Goal: Obtain resource: Download file/media

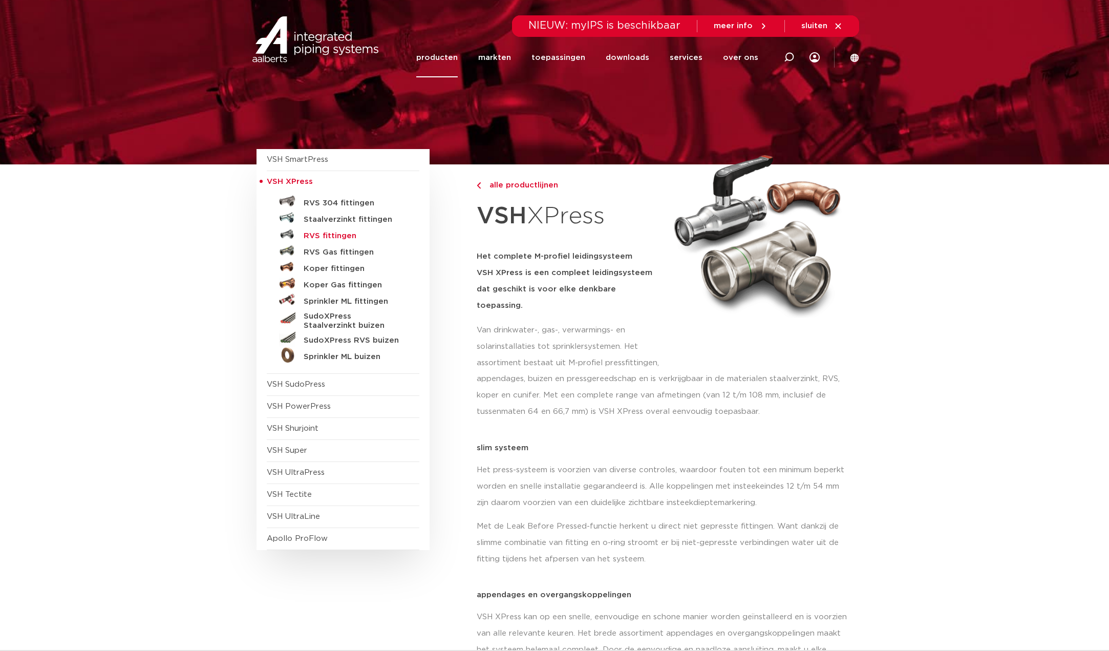
click at [325, 236] on h5 "RVS fittingen" at bounding box center [354, 235] width 101 height 9
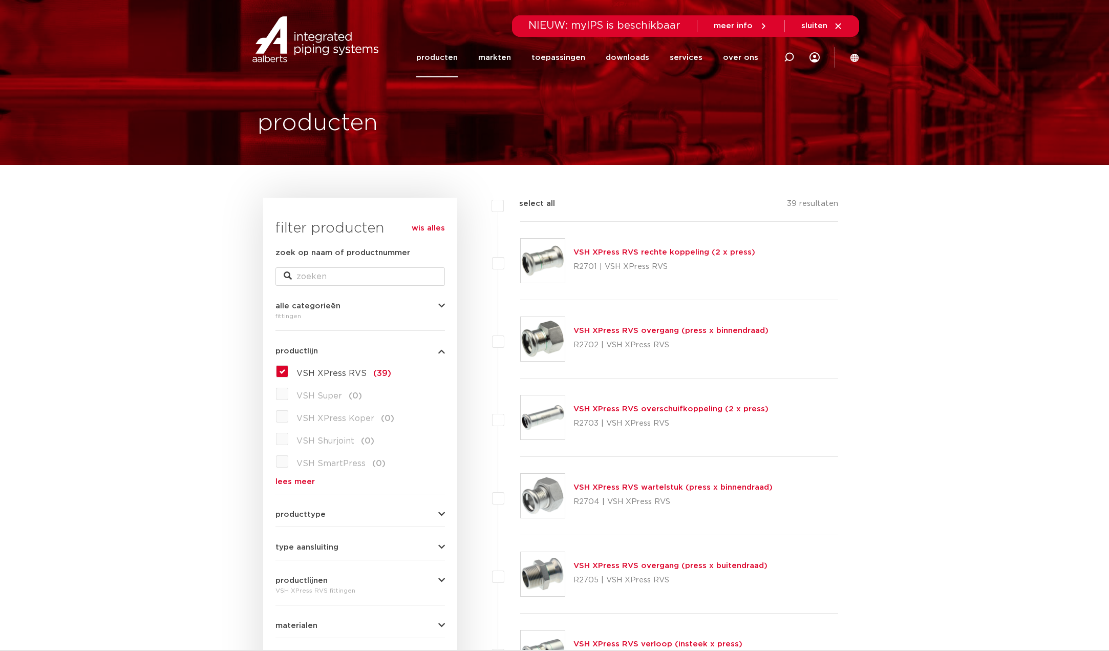
drag, startPoint x: 698, startPoint y: 302, endPoint x: 684, endPoint y: 293, distance: 16.1
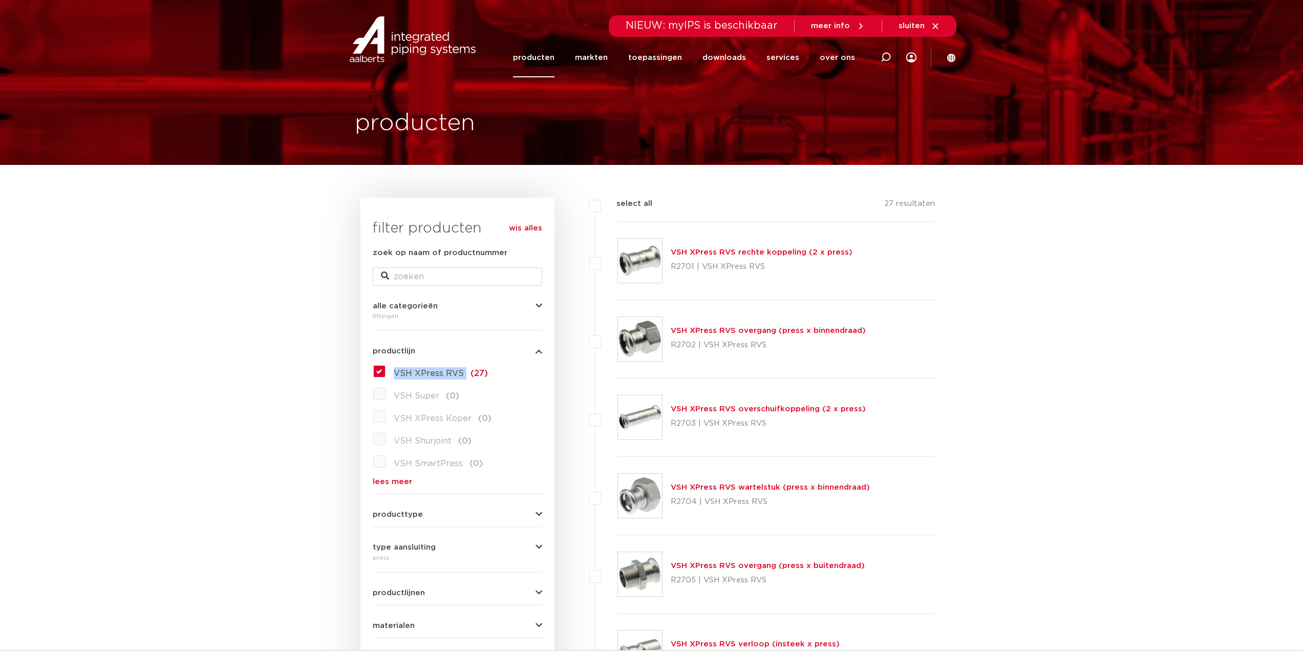
click at [649, 258] on img at bounding box center [640, 261] width 44 height 44
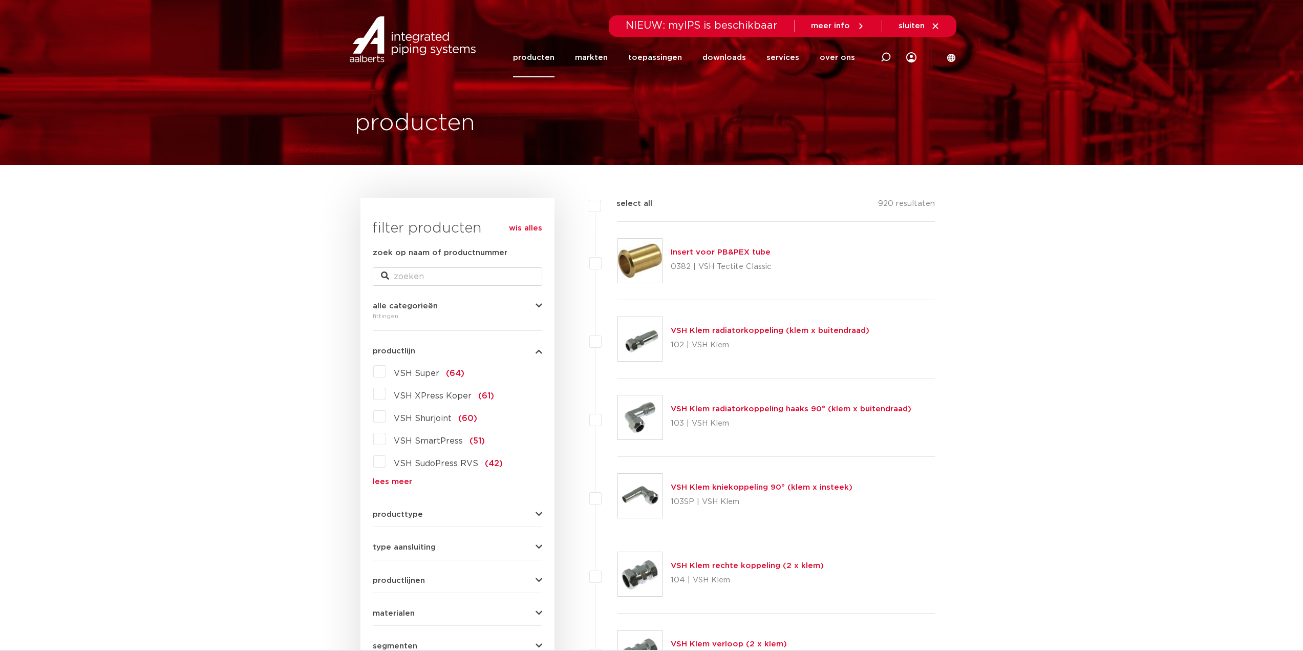
click at [401, 476] on div "VSH Super (64) VSH XPress Koper (61) VSH Shurjoint (60) VSH SmartPress (51) VSH…" at bounding box center [458, 424] width 170 height 122
click at [404, 480] on link "lees meer" at bounding box center [458, 482] width 170 height 8
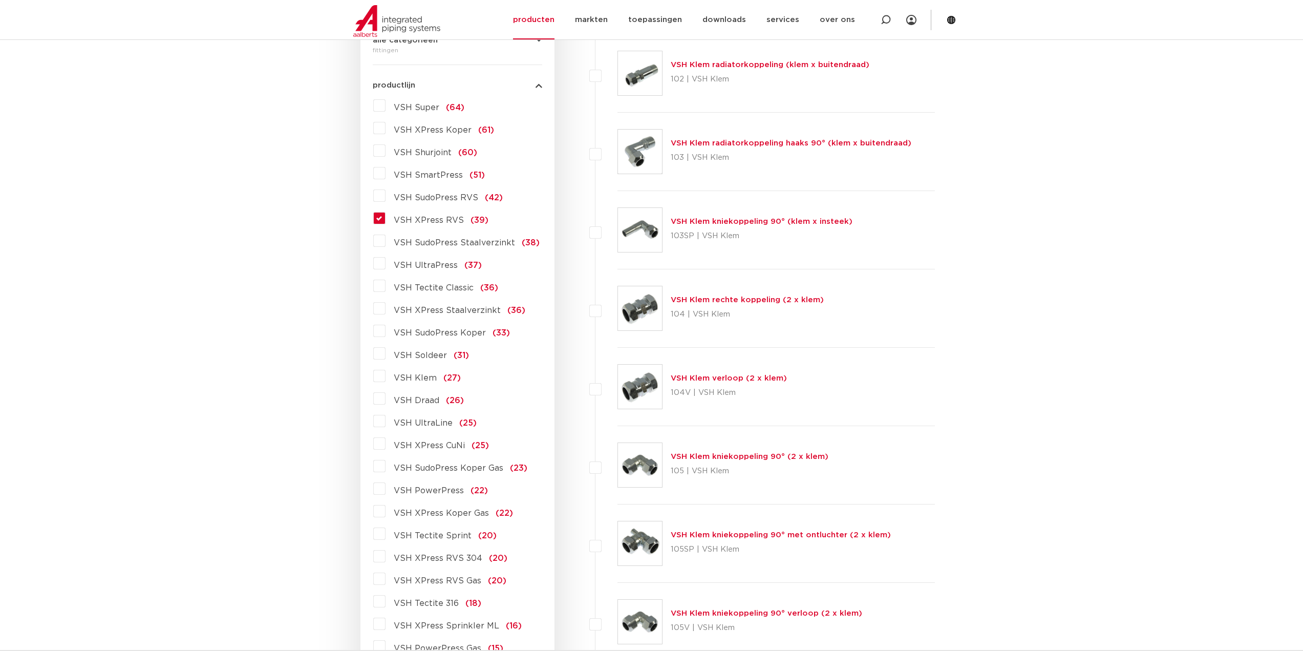
scroll to position [307, 0]
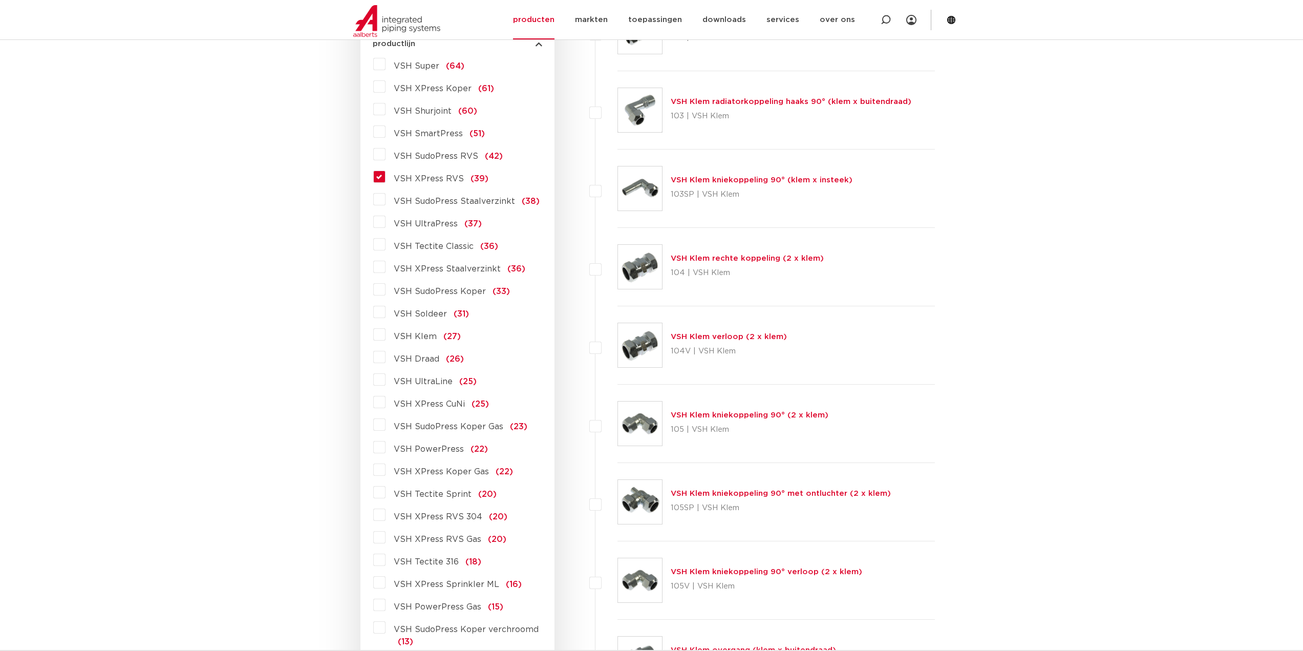
click at [441, 177] on span "VSH XPress RVS" at bounding box center [429, 179] width 70 height 8
click at [0, 0] on input "VSH XPress RVS (39)" at bounding box center [0, 0] width 0 height 0
click at [441, 177] on span "VSH XPress RVS" at bounding box center [429, 179] width 70 height 8
click at [0, 0] on input "VSH XPress RVS (39)" at bounding box center [0, 0] width 0 height 0
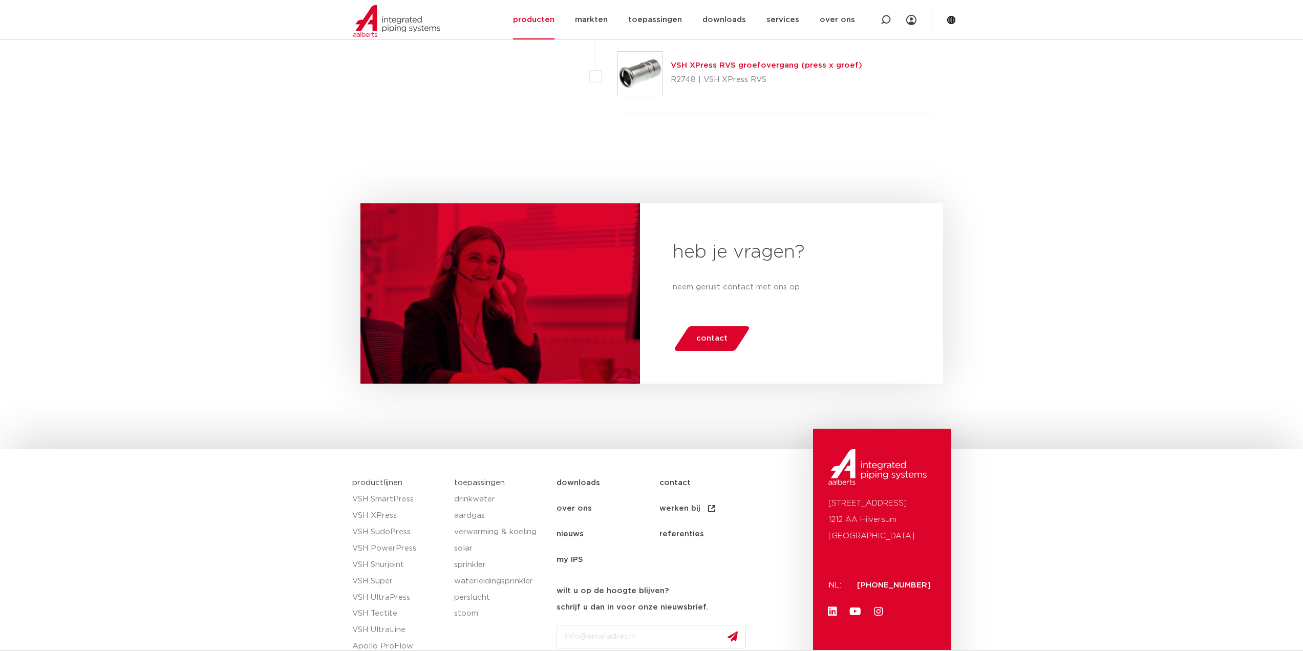
scroll to position [2253, 0]
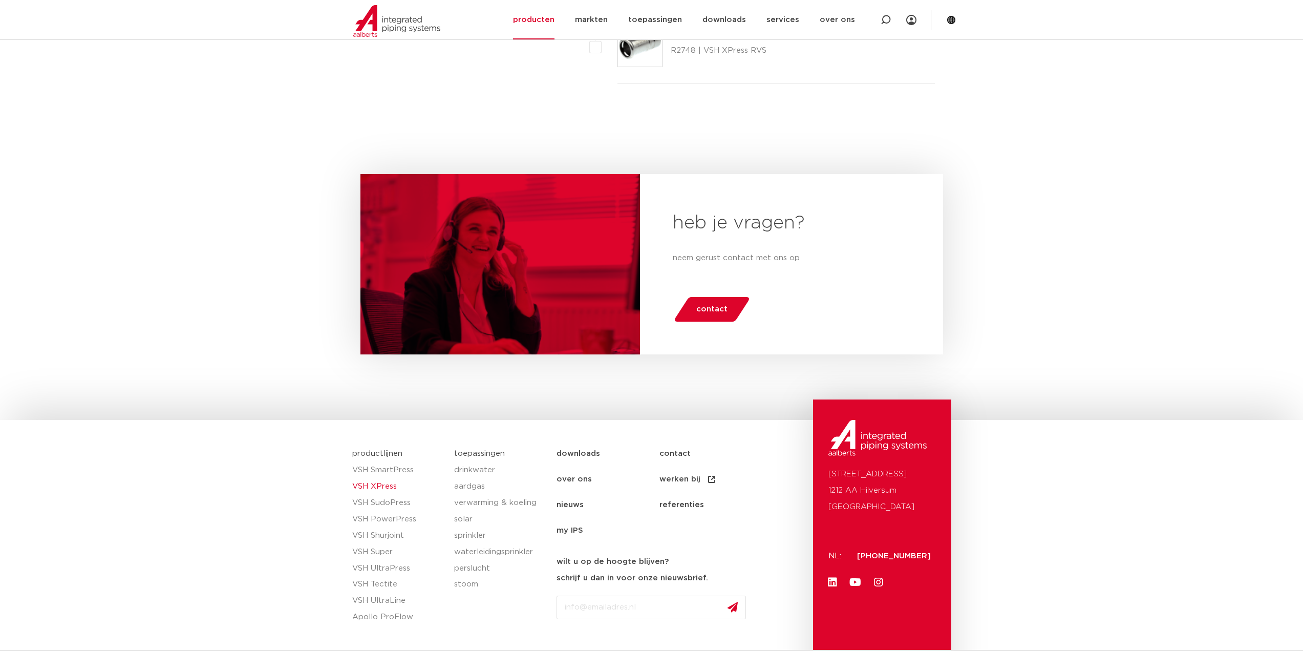
click at [392, 488] on link "VSH XPress" at bounding box center [398, 486] width 92 height 16
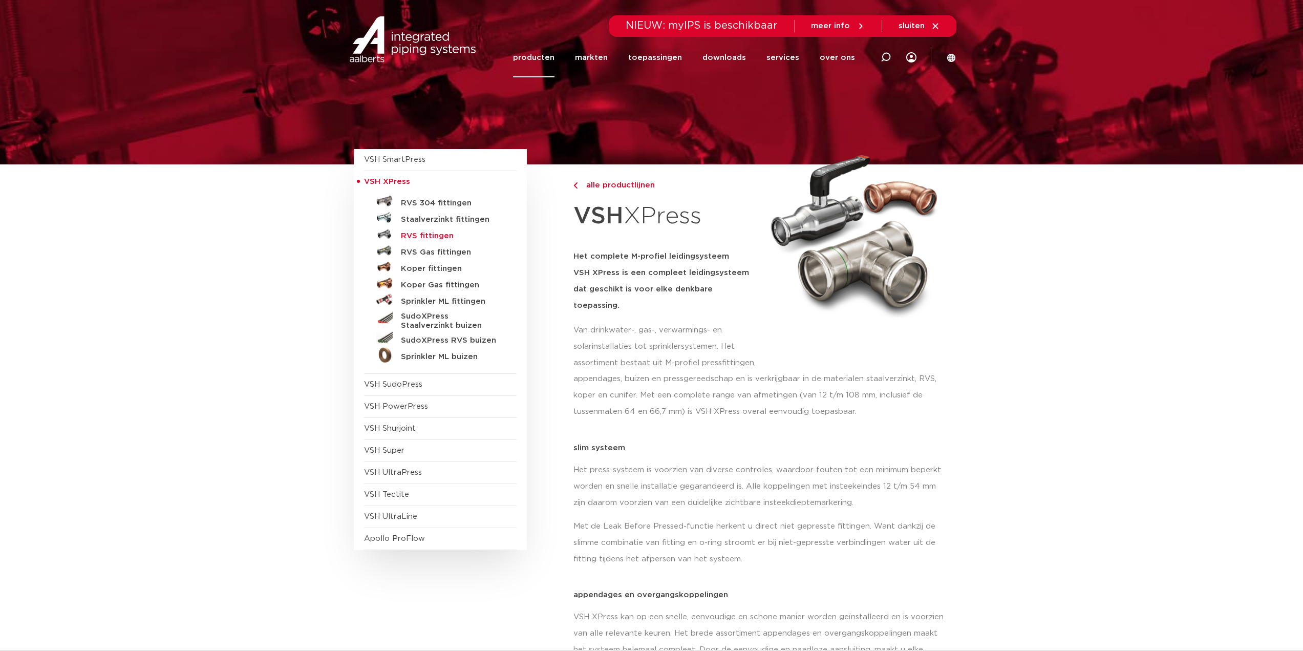
click at [432, 237] on h5 "RVS fittingen" at bounding box center [451, 235] width 101 height 9
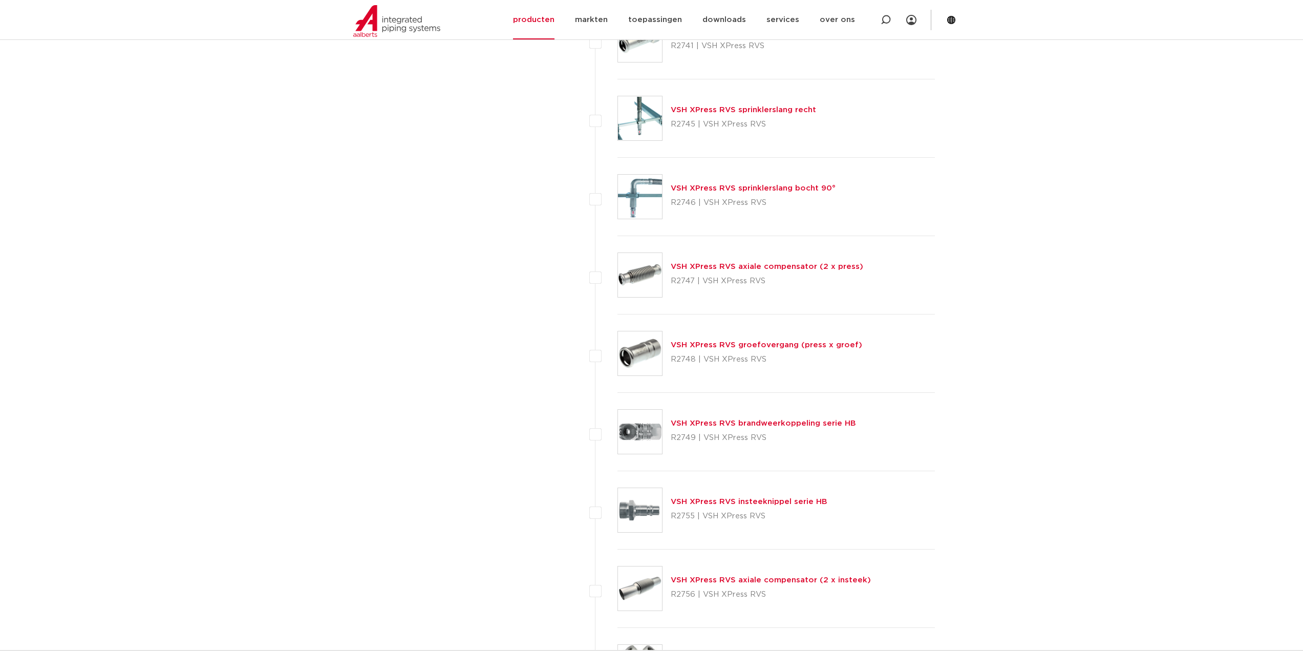
scroll to position [2612, 0]
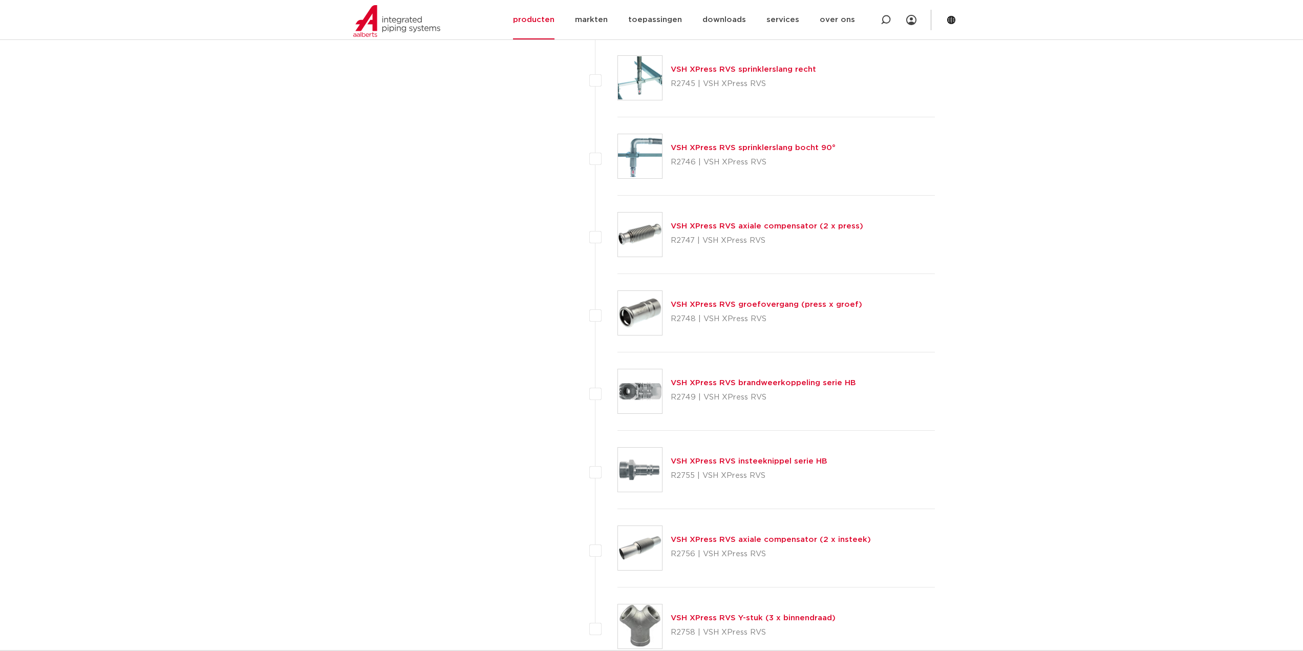
click at [750, 383] on link "VSH XPress RVS brandweerkoppeling serie HB" at bounding box center [763, 383] width 185 height 8
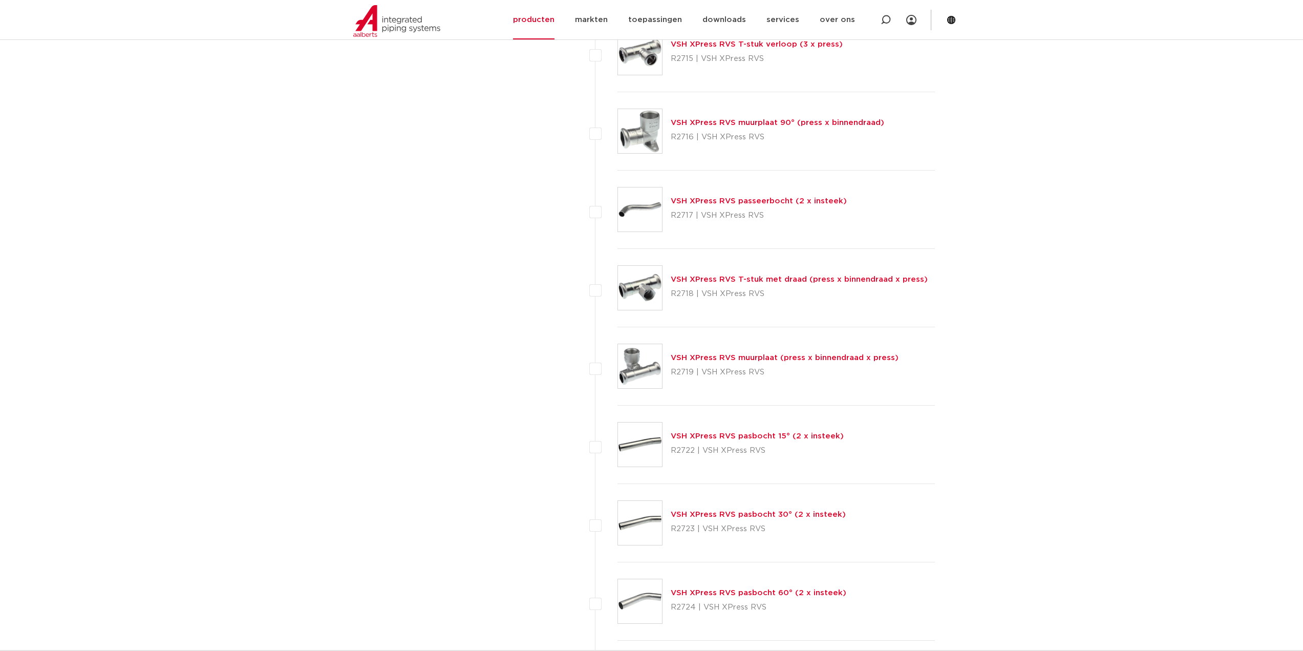
scroll to position [1229, 0]
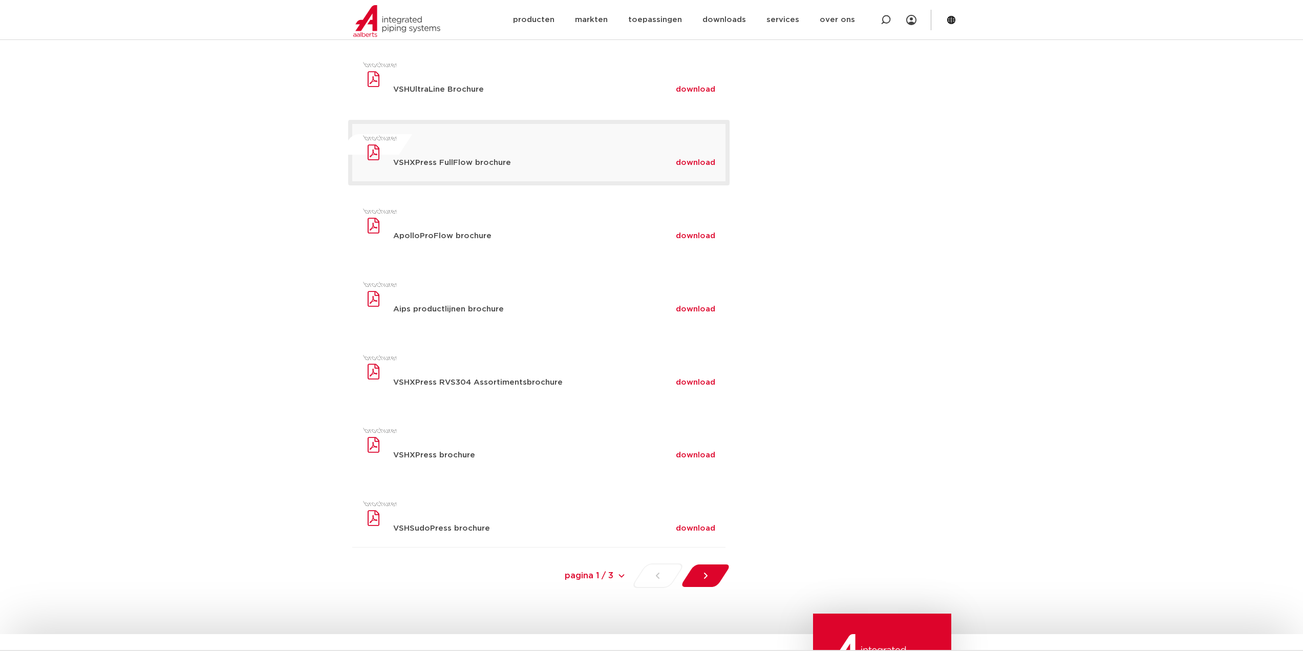
scroll to position [410, 0]
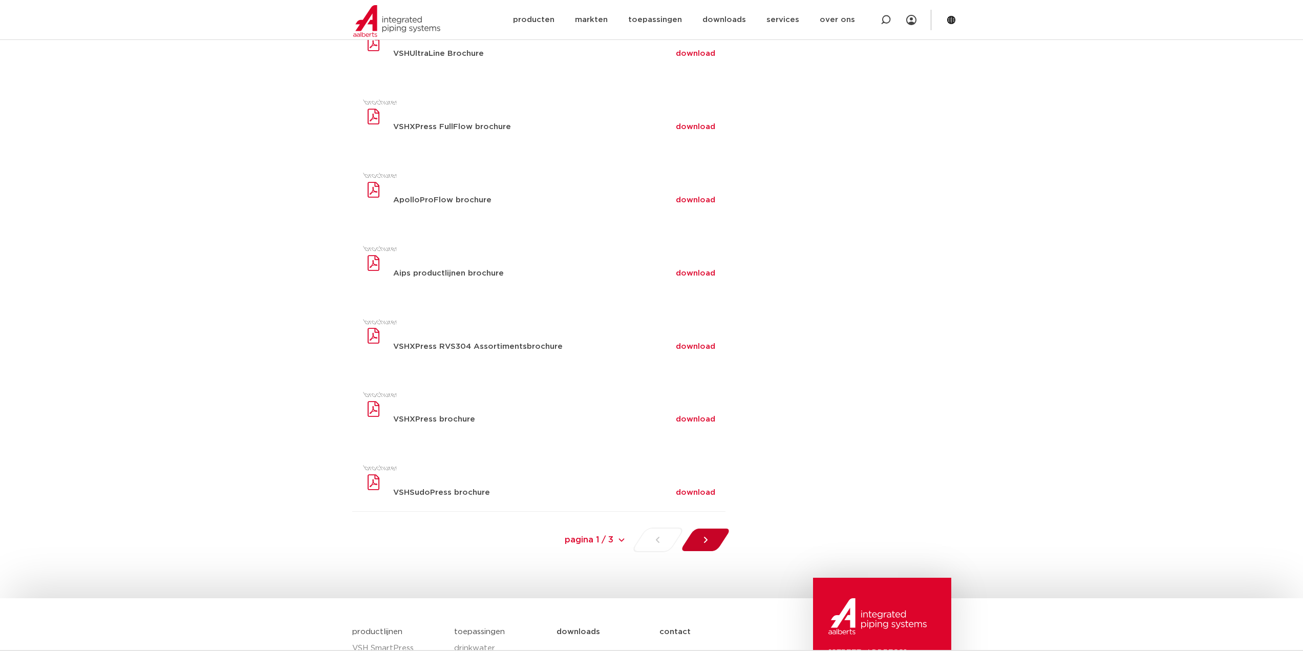
click at [713, 544] on div at bounding box center [706, 540] width 56 height 25
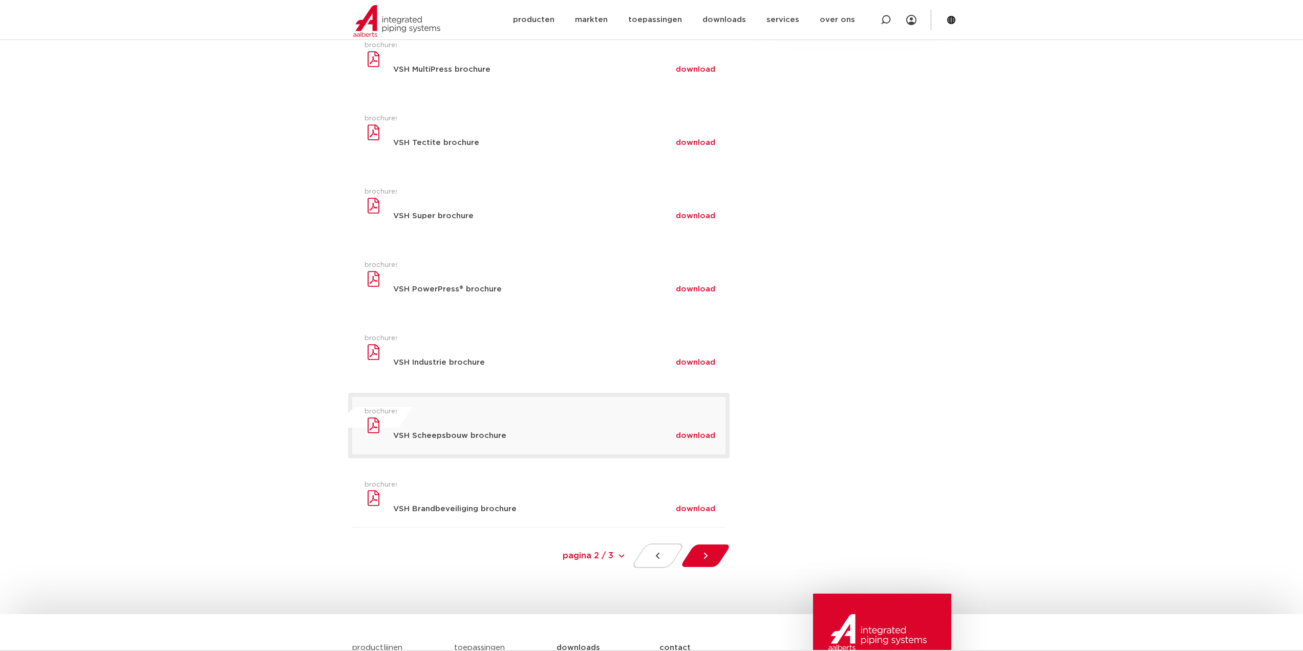
scroll to position [256, 0]
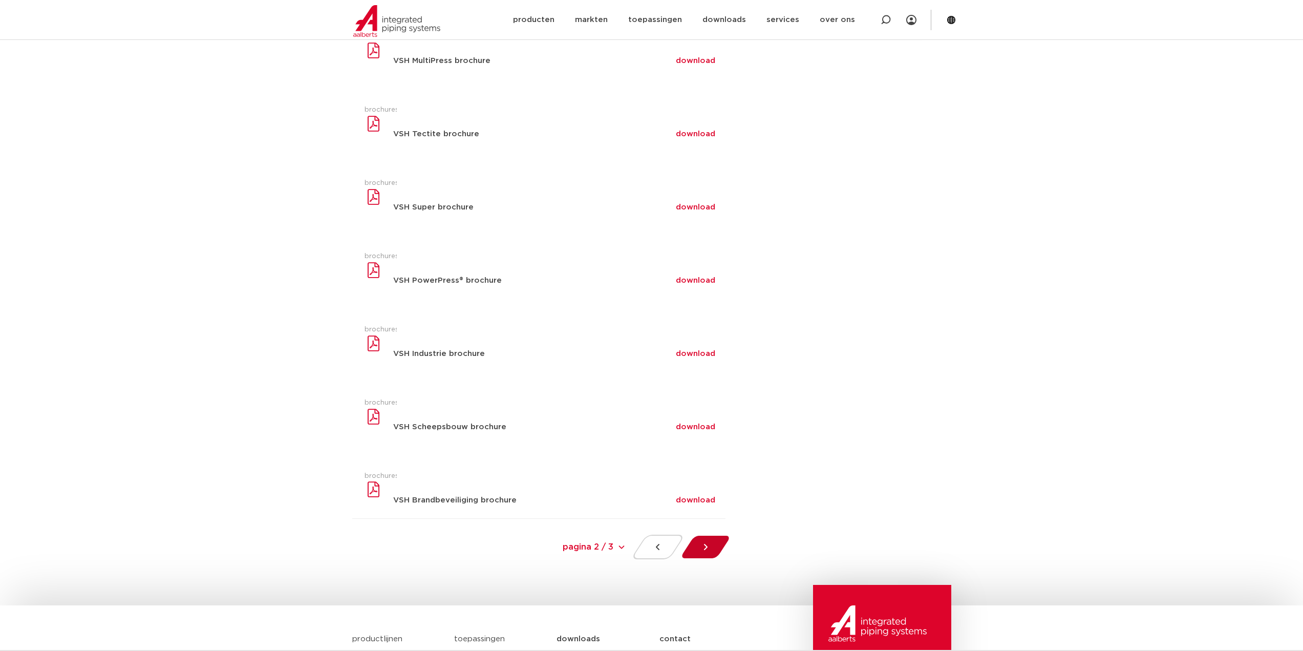
click at [711, 543] on div at bounding box center [706, 547] width 56 height 25
click at [718, 553] on div at bounding box center [706, 547] width 56 height 25
click at [702, 535] on div at bounding box center [706, 547] width 56 height 25
click at [668, 545] on div at bounding box center [657, 547] width 55 height 25
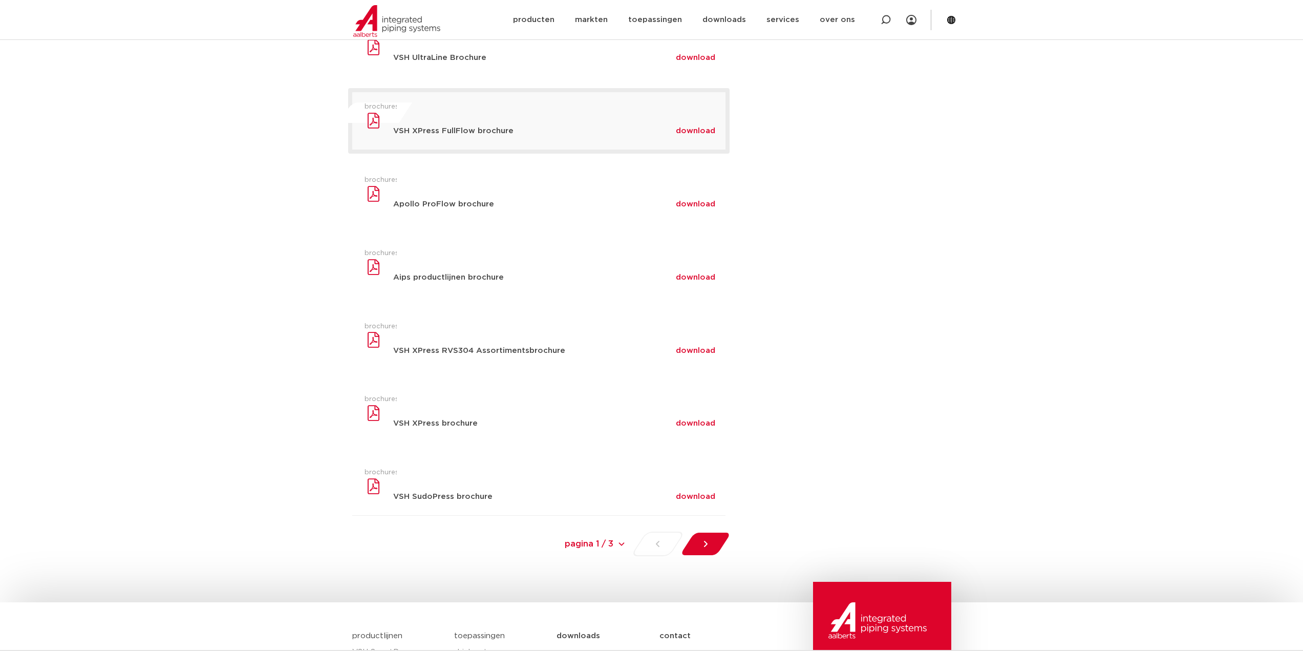
scroll to position [410, 0]
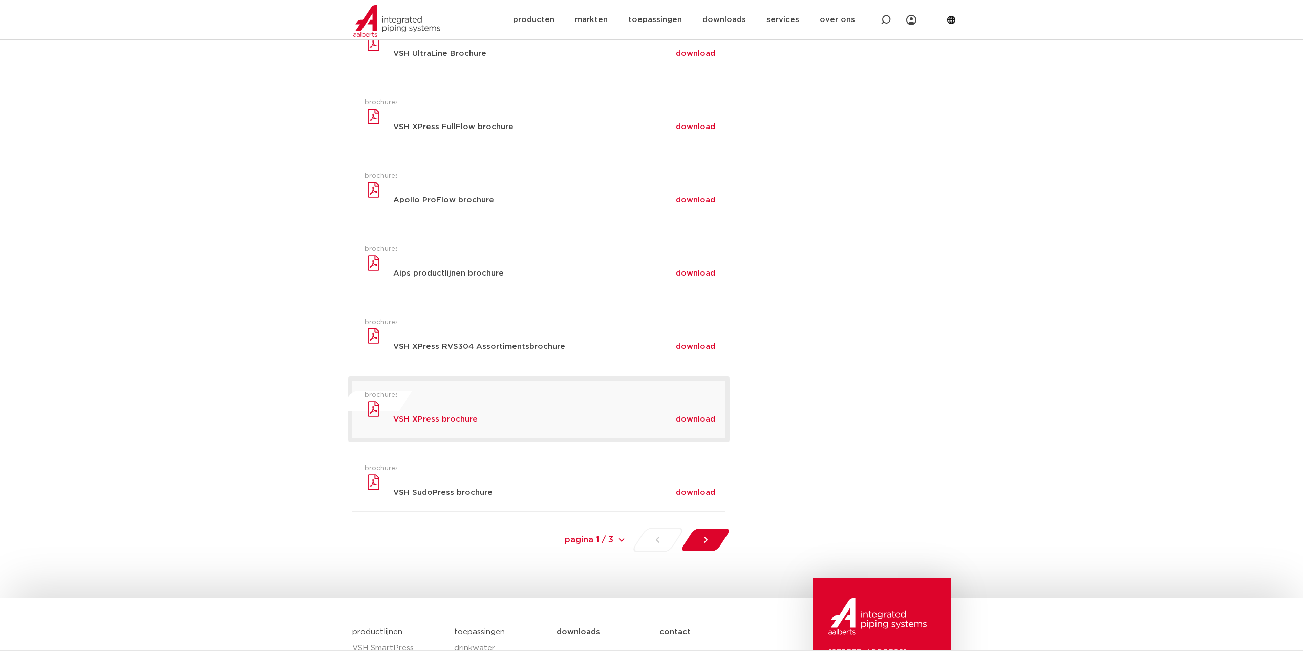
click at [445, 422] on h3 "VSH XPress brochure" at bounding box center [492, 419] width 198 height 8
click at [703, 412] on div "download" at bounding box center [701, 419] width 50 height 16
click at [702, 419] on span "download" at bounding box center [695, 419] width 39 height 8
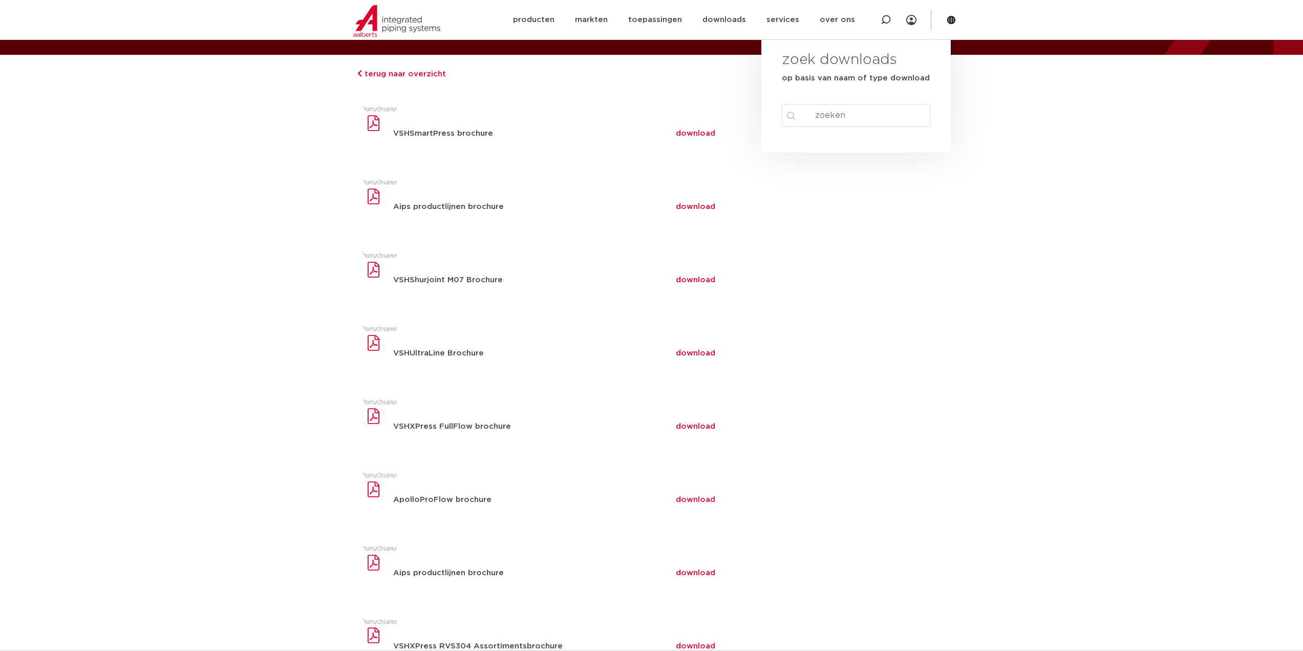
scroll to position [359, 0]
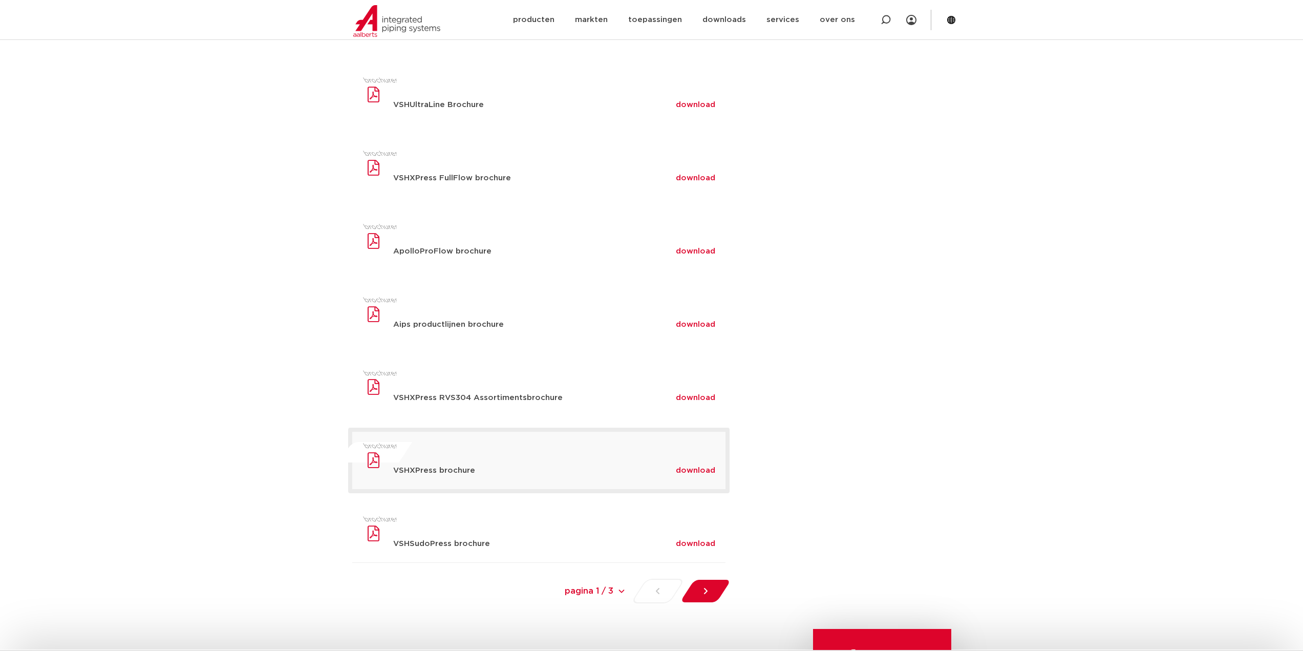
click at [692, 462] on div "download" at bounding box center [701, 470] width 50 height 16
click at [697, 473] on span "download" at bounding box center [695, 471] width 39 height 8
